Goal: Task Accomplishment & Management: Manage account settings

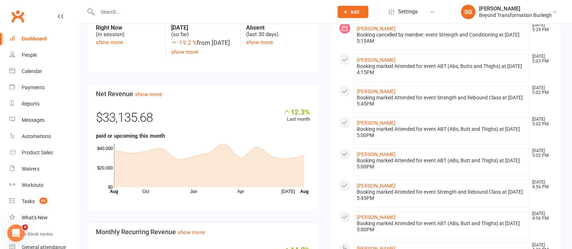
scroll to position [316, 0]
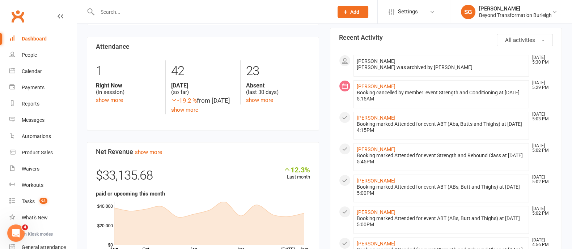
drag, startPoint x: 114, startPoint y: 10, endPoint x: 118, endPoint y: 8, distance: 4.5
click at [117, 8] on input "text" at bounding box center [211, 12] width 233 height 10
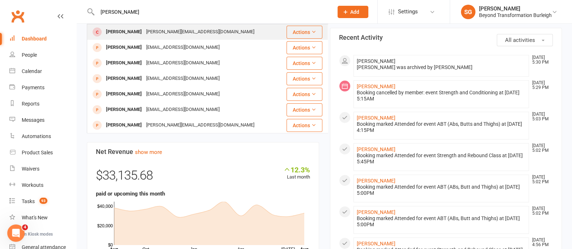
type input "[PERSON_NAME]"
click at [130, 26] on div "[PERSON_NAME] [PERSON_NAME][EMAIL_ADDRESS][DOMAIN_NAME]" at bounding box center [187, 32] width 198 height 15
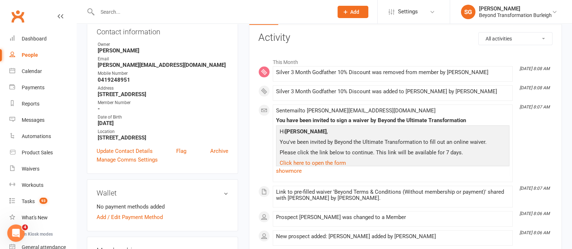
scroll to position [45, 0]
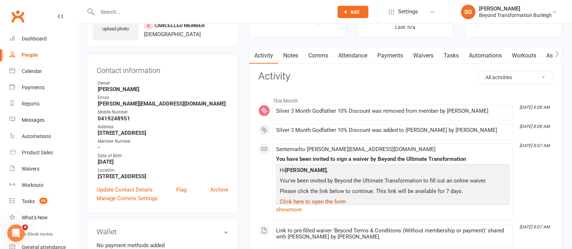
drag, startPoint x: 291, startPoint y: 210, endPoint x: 298, endPoint y: 203, distance: 9.5
click at [291, 210] on link "show more" at bounding box center [393, 210] width 234 height 10
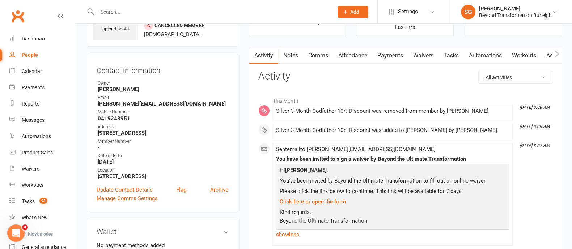
click at [420, 50] on link "Waivers" at bounding box center [423, 55] width 30 height 17
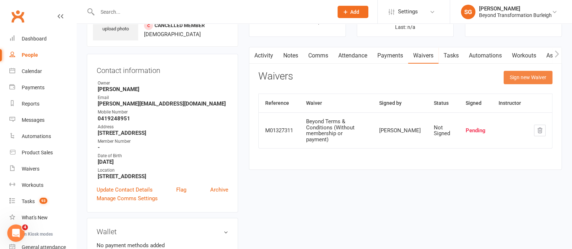
click at [520, 75] on button "Sign new Waiver" at bounding box center [528, 77] width 49 height 13
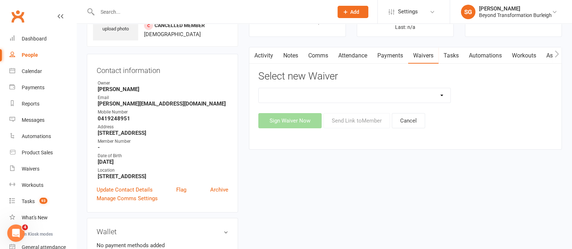
click at [422, 97] on select "Beyond Nutrition And Supplement Waiver Beyond Terms & Conditions Beyond Terms &…" at bounding box center [355, 95] width 192 height 14
select select "9795"
click at [259, 88] on select "Beyond Nutrition And Supplement Waiver Beyond Terms & Conditions Beyond Terms &…" at bounding box center [355, 95] width 192 height 14
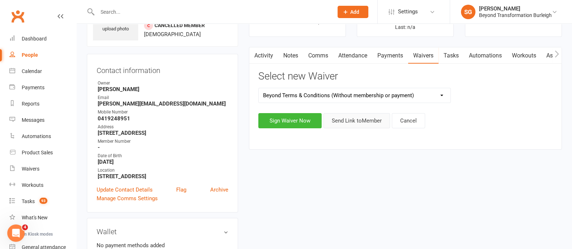
click at [354, 125] on button "Send Link to Member" at bounding box center [357, 120] width 67 height 15
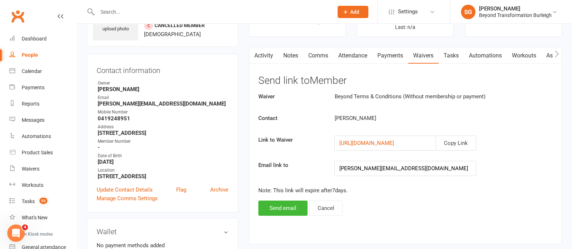
scroll to position [136, 0]
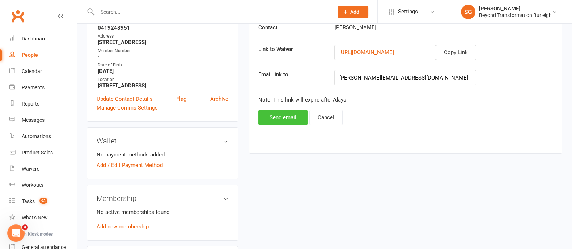
click at [272, 115] on button "Send email" at bounding box center [283, 117] width 49 height 15
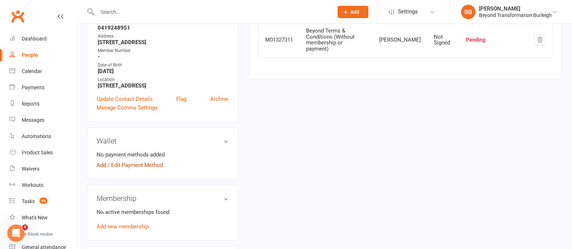
click at [159, 162] on link "Add / Edit Payment Method" at bounding box center [130, 165] width 66 height 9
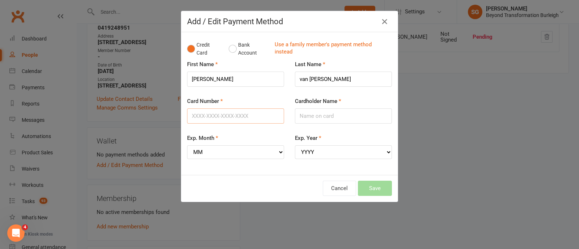
click at [220, 113] on input "Card Number" at bounding box center [235, 116] width 97 height 15
click at [201, 113] on input "[CREDIT_CARD_NUMBER]" at bounding box center [235, 116] width 97 height 15
click at [212, 117] on input "[CREDIT_CARD_NUMBER]" at bounding box center [235, 116] width 97 height 15
click at [226, 114] on input "[CREDIT_CARD_NUMBER]" at bounding box center [235, 116] width 97 height 15
click at [240, 114] on input "[CREDIT_CARD_NUMBER]" at bounding box center [235, 116] width 97 height 15
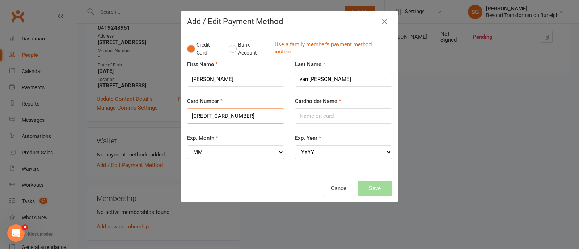
type input "[CREDIT_CARD_NUMBER]"
click at [246, 134] on div "Exp. Month MM 01 02 03 04 05 06 07 08 09 10 11 12" at bounding box center [235, 146] width 97 height 25
click at [324, 115] on input "Cardholder Name" at bounding box center [343, 116] width 97 height 15
type input "[PERSON_NAME]"
click at [241, 155] on select "MM 01 02 03 04 05 06 07 08 09 10 11 12" at bounding box center [235, 153] width 97 height 14
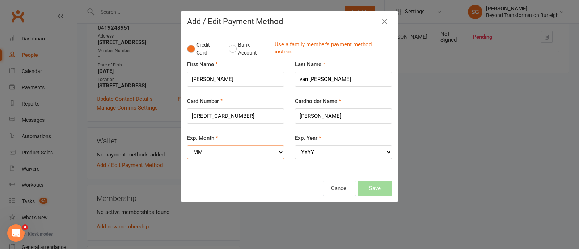
select select "07"
click at [187, 146] on select "MM 01 02 03 04 05 06 07 08 09 10 11 12" at bounding box center [235, 153] width 97 height 14
click at [312, 147] on select "YYYY 2025 2026 2027 2028 2029 2030 2031 2032 2033 2034" at bounding box center [343, 153] width 97 height 14
select select "2028"
click at [295, 146] on select "YYYY 2025 2026 2027 2028 2029 2030 2031 2032 2033 2034" at bounding box center [343, 153] width 97 height 14
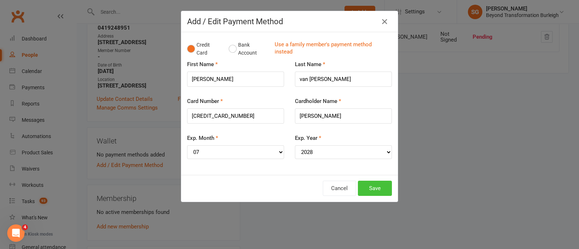
click at [378, 191] on button "Save" at bounding box center [375, 188] width 34 height 15
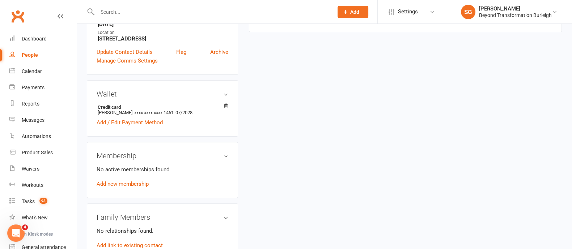
scroll to position [181, 0]
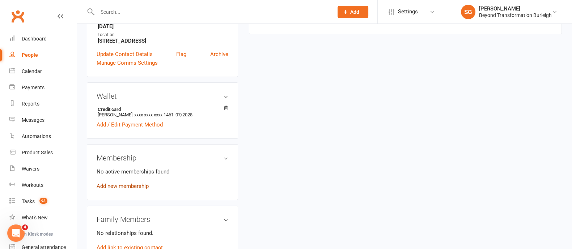
click at [147, 186] on link "Add new membership" at bounding box center [123, 186] width 52 height 7
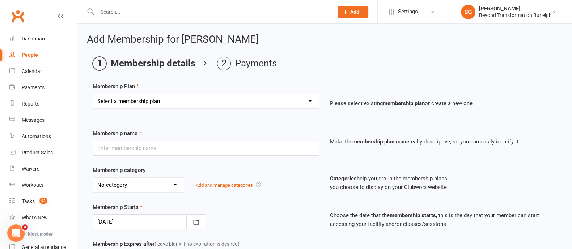
click at [224, 97] on select "Select a membership plan Create new Membership Plan 14 Day Shred (INTRO OFFER) …" at bounding box center [206, 101] width 226 height 14
select select "30"
click at [93, 94] on select "Select a membership plan Create new Membership Plan 14 Day Shred (INTRO OFFER) …" at bounding box center [206, 101] width 226 height 14
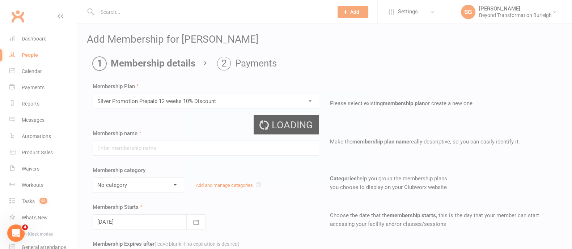
type input "Silver Promotion Prepaid 12 weeks 10% Discount"
select select "5"
type input "12"
select select "1"
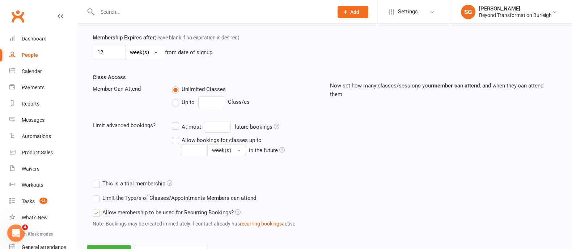
scroll to position [237, 0]
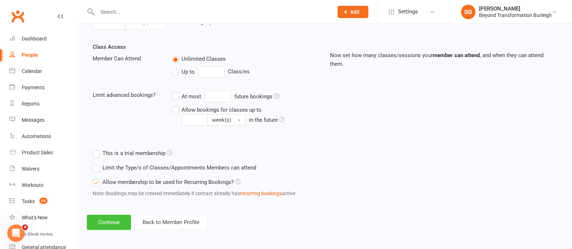
click at [110, 215] on button "Continue" at bounding box center [109, 222] width 44 height 15
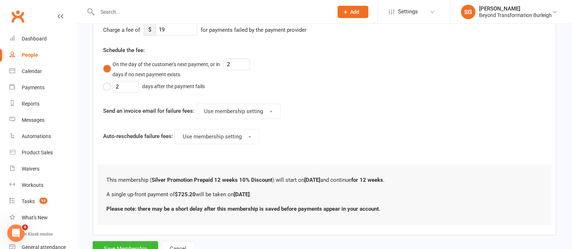
scroll to position [306, 0]
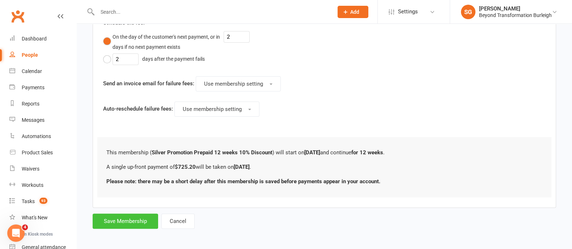
click at [114, 218] on button "Save Membership" at bounding box center [126, 221] width 66 height 15
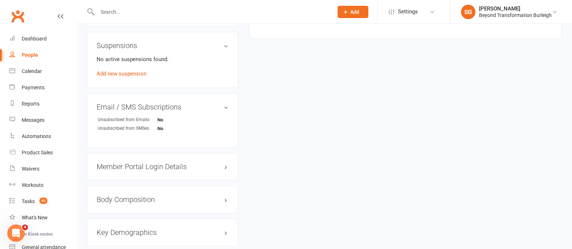
scroll to position [498, 0]
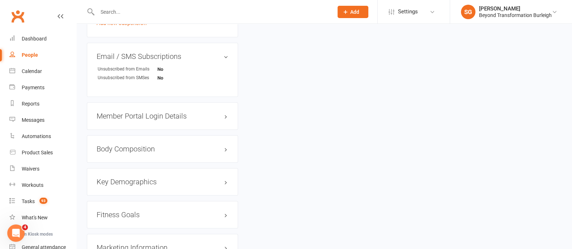
click at [172, 118] on h3 "Member Portal Login Details" at bounding box center [163, 116] width 132 height 8
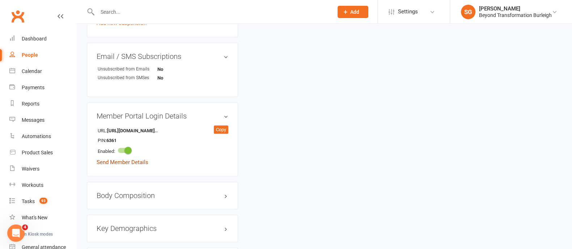
click at [143, 161] on link "Send Member Details" at bounding box center [123, 162] width 52 height 7
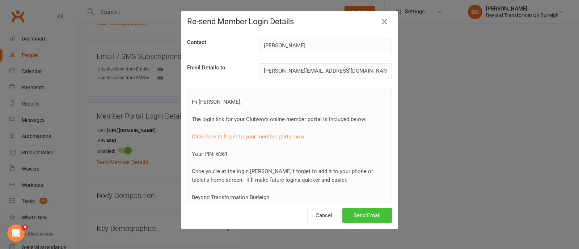
click at [358, 211] on button "Send Email" at bounding box center [367, 215] width 50 height 15
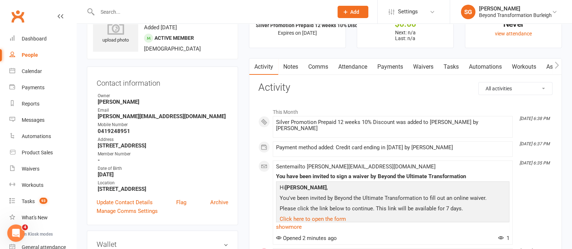
scroll to position [0, 0]
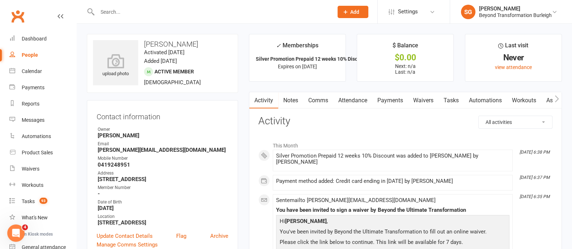
click at [383, 105] on link "Payments" at bounding box center [391, 100] width 36 height 17
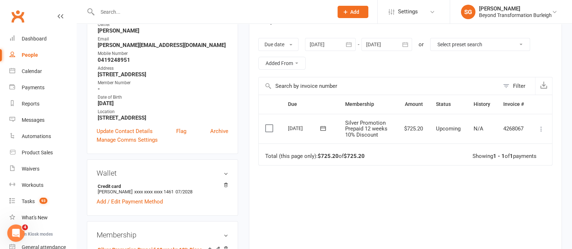
scroll to position [136, 0]
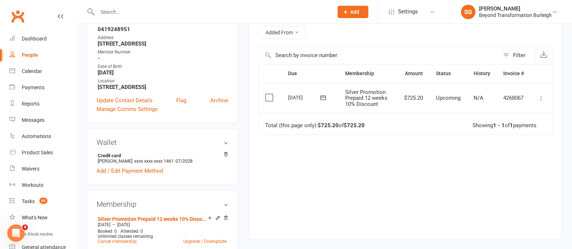
click at [541, 100] on icon at bounding box center [541, 98] width 7 height 7
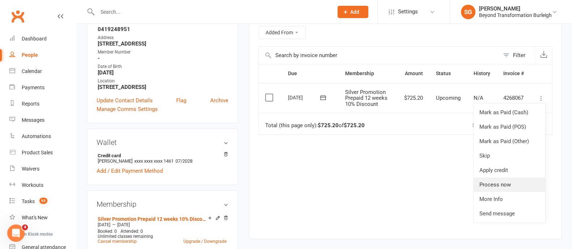
click at [503, 183] on link "Process now" at bounding box center [510, 185] width 72 height 14
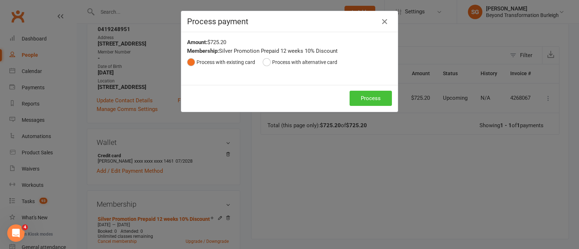
click at [359, 96] on button "Process" at bounding box center [371, 98] width 42 height 15
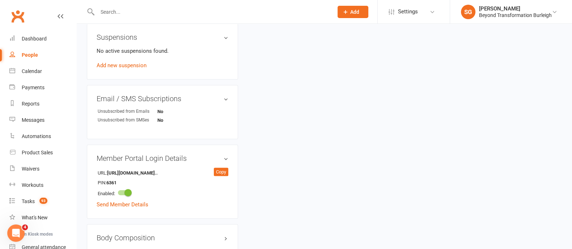
scroll to position [498, 0]
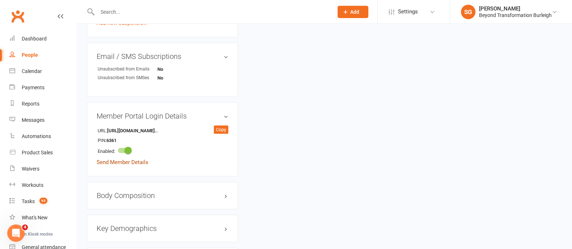
click at [138, 163] on link "Send Member Details" at bounding box center [123, 162] width 52 height 7
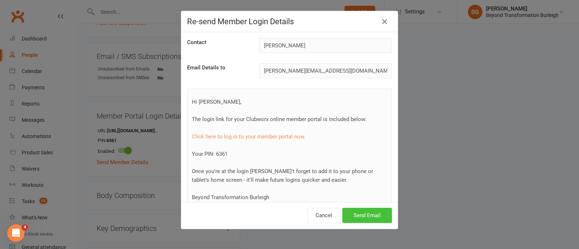
click at [359, 214] on button "Send Email" at bounding box center [367, 215] width 50 height 15
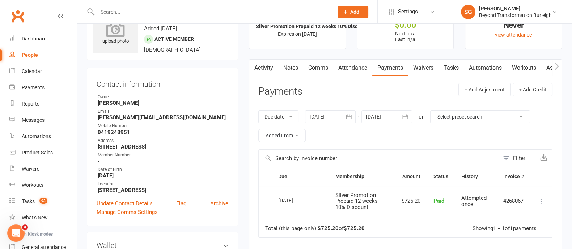
scroll to position [0, 0]
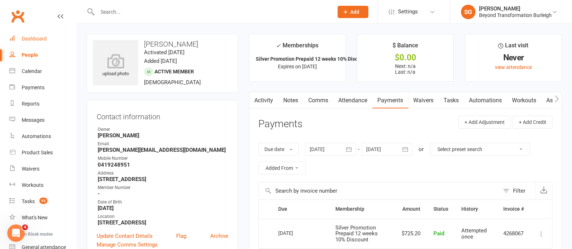
click at [40, 41] on div "Dashboard" at bounding box center [34, 39] width 25 height 6
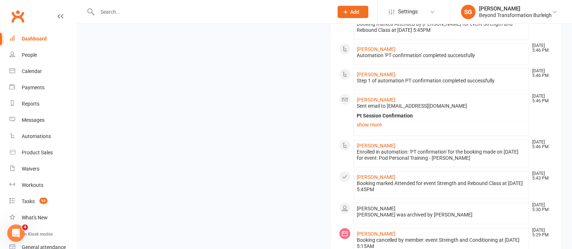
scroll to position [808, 0]
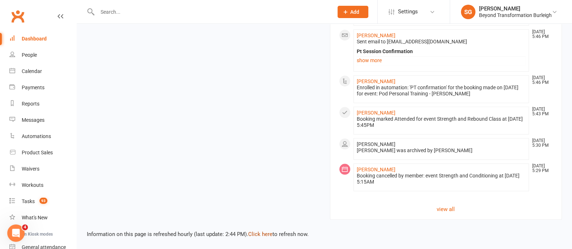
drag, startPoint x: 265, startPoint y: 232, endPoint x: 266, endPoint y: 225, distance: 7.0
click at [265, 232] on link "Click here" at bounding box center [260, 234] width 24 height 7
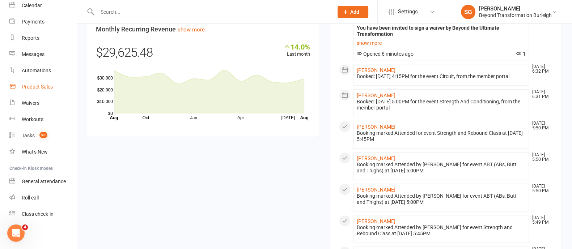
scroll to position [21, 0]
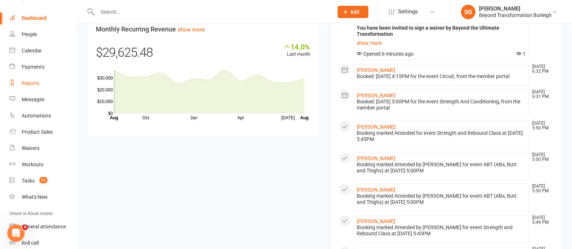
click at [35, 82] on div "Reports" at bounding box center [31, 83] width 18 height 6
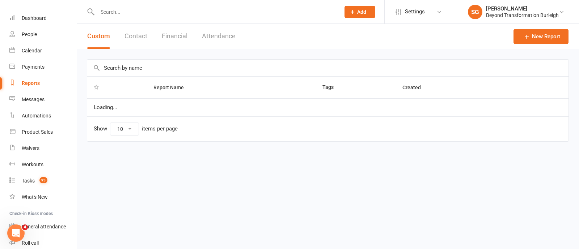
select select "100"
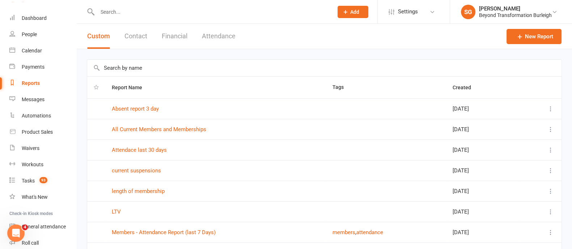
click at [162, 69] on input "text" at bounding box center [324, 68] width 475 height 17
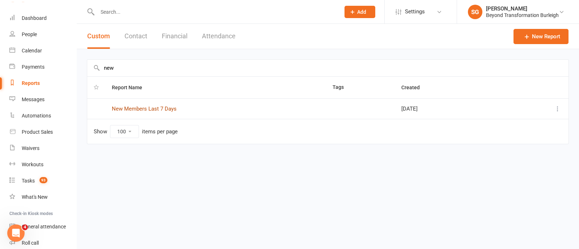
type input "new"
click at [159, 110] on link "New Members Last 7 Days" at bounding box center [144, 109] width 65 height 7
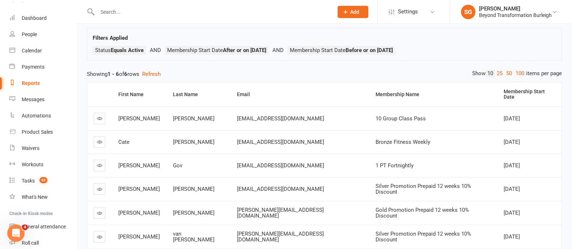
scroll to position [83, 0]
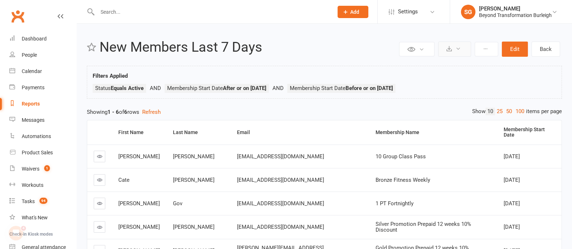
click at [462, 50] on button at bounding box center [454, 49] width 33 height 15
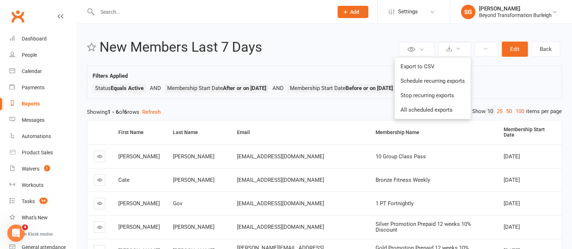
click at [322, 59] on div "Private Report Only visible by me Public Report Visible to everyone at gym Expo…" at bounding box center [325, 173] width 496 height 299
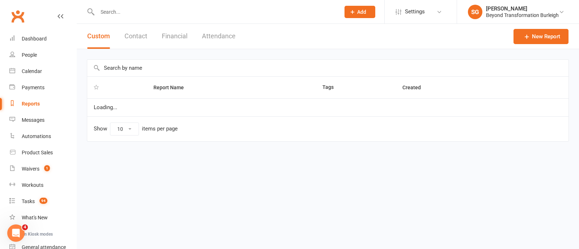
select select "100"
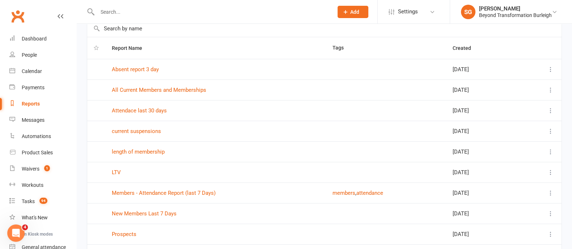
scroll to position [90, 0]
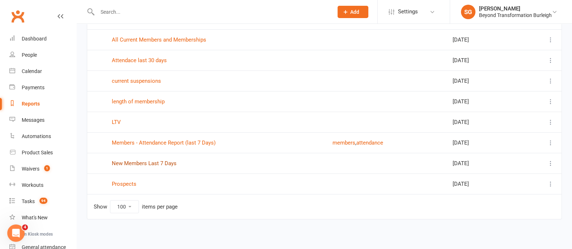
click at [149, 161] on link "New Members Last 7 Days" at bounding box center [144, 163] width 65 height 7
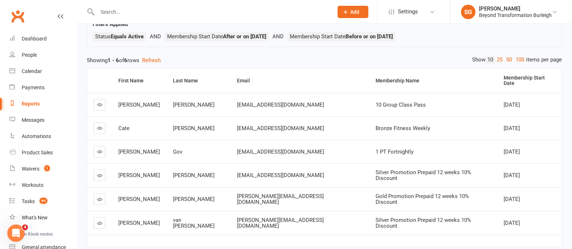
scroll to position [83, 0]
